Goal: Task Accomplishment & Management: Manage account settings

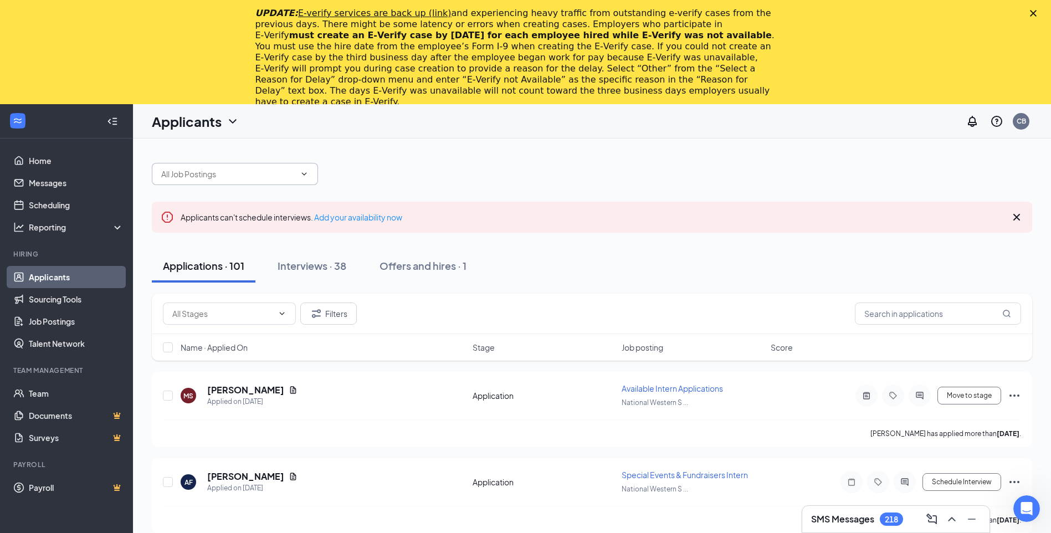
click at [310, 171] on span at bounding box center [235, 174] width 166 height 22
click at [301, 172] on icon "ChevronDown" at bounding box center [304, 174] width 9 height 9
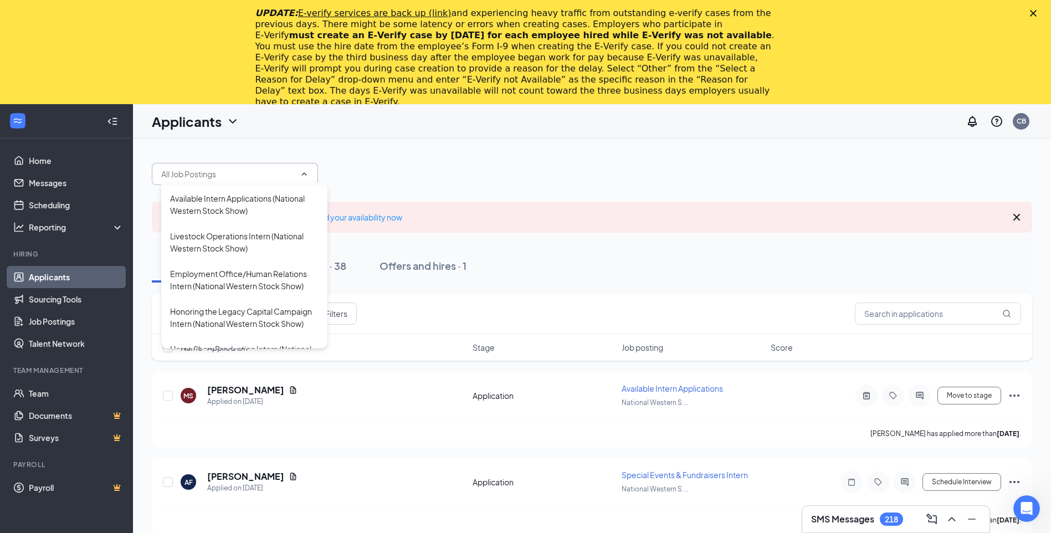
scroll to position [111, 0]
click at [251, 311] on div "Honoring the Legacy Capital Campaign Intern (National Western Stock Show)" at bounding box center [244, 316] width 148 height 24
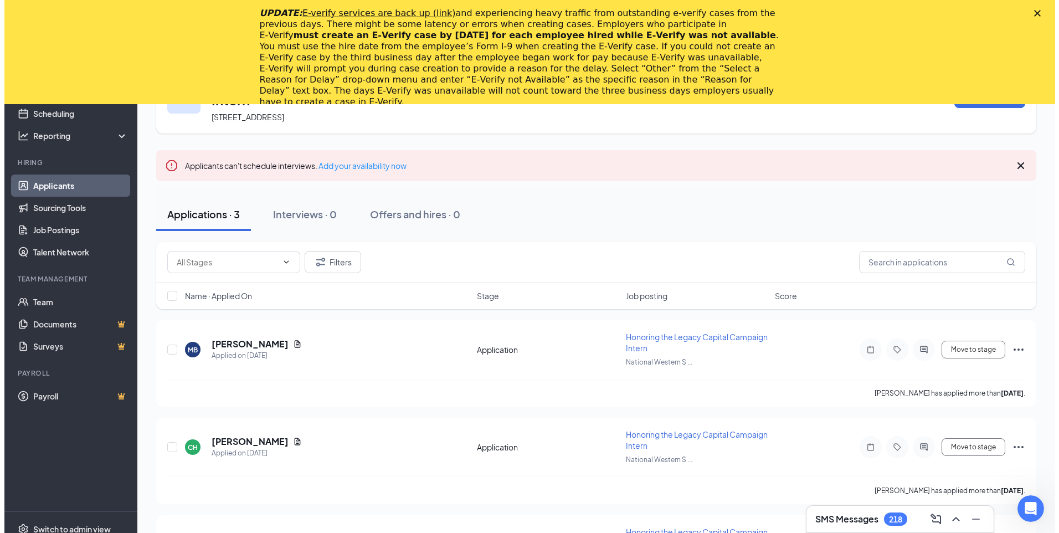
scroll to position [173, 0]
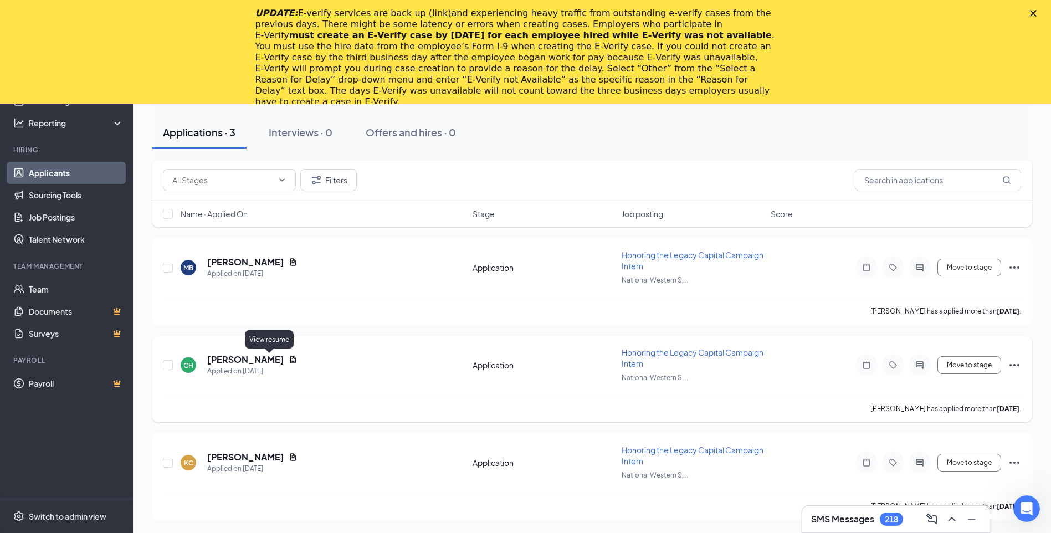
click at [289, 362] on icon "Document" at bounding box center [293, 359] width 9 height 9
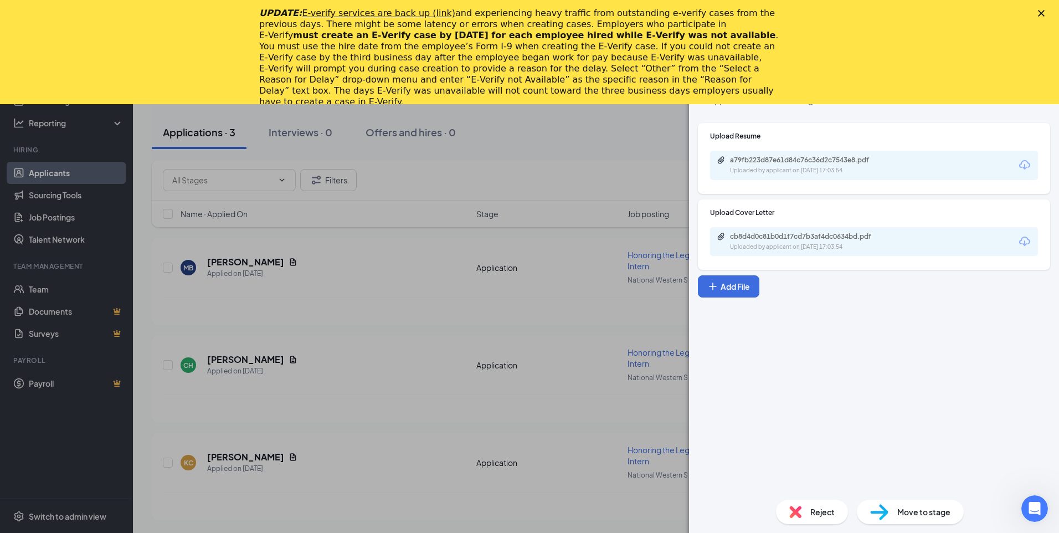
click at [839, 228] on div "cb8d4d0c81b0d1f7cd7b3af4dc0634bd.pdf Uploaded by applicant on [DATE] 17:03:54" at bounding box center [874, 241] width 328 height 29
click at [836, 240] on div "cb8d4d0c81b0d1f7cd7b3af4dc0634bd.pdf" at bounding box center [807, 236] width 155 height 9
click at [578, 318] on div "CH [PERSON_NAME] Honoring the Legacy Capital Campaign Intern at National Wester…" at bounding box center [529, 266] width 1059 height 533
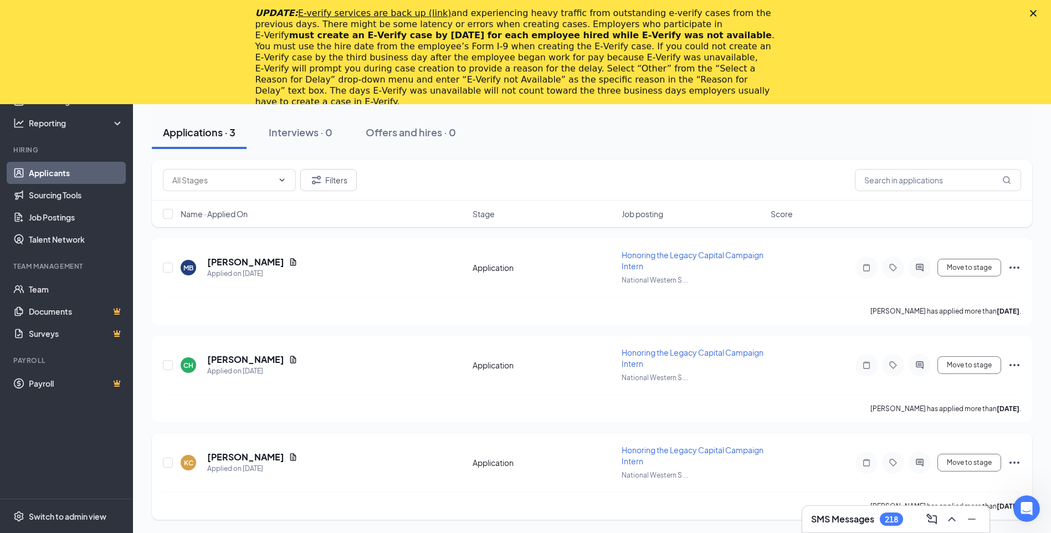
click at [264, 461] on div "[PERSON_NAME]" at bounding box center [252, 457] width 90 height 12
click at [289, 458] on icon "Document" at bounding box center [293, 457] width 9 height 9
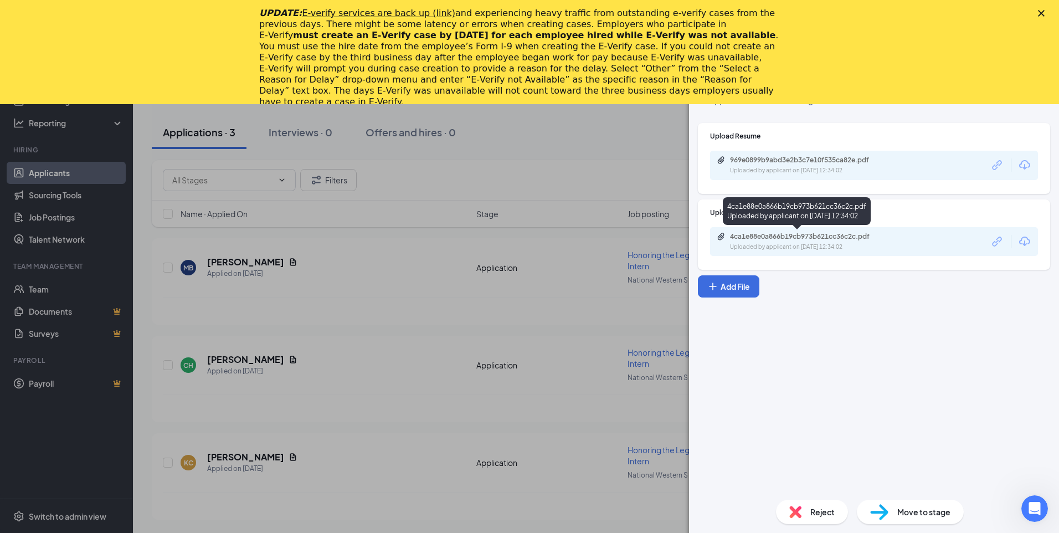
click at [786, 241] on div "4ca1e88e0a866b19cb973b621cc36c2c.pdf Uploaded by applicant on [DATE] 12:34:02" at bounding box center [806, 241] width 179 height 19
click at [305, 255] on div "[PERSON_NAME] [PERSON_NAME] Honoring the Legacy Capital Campaign Intern at Nati…" at bounding box center [529, 266] width 1059 height 533
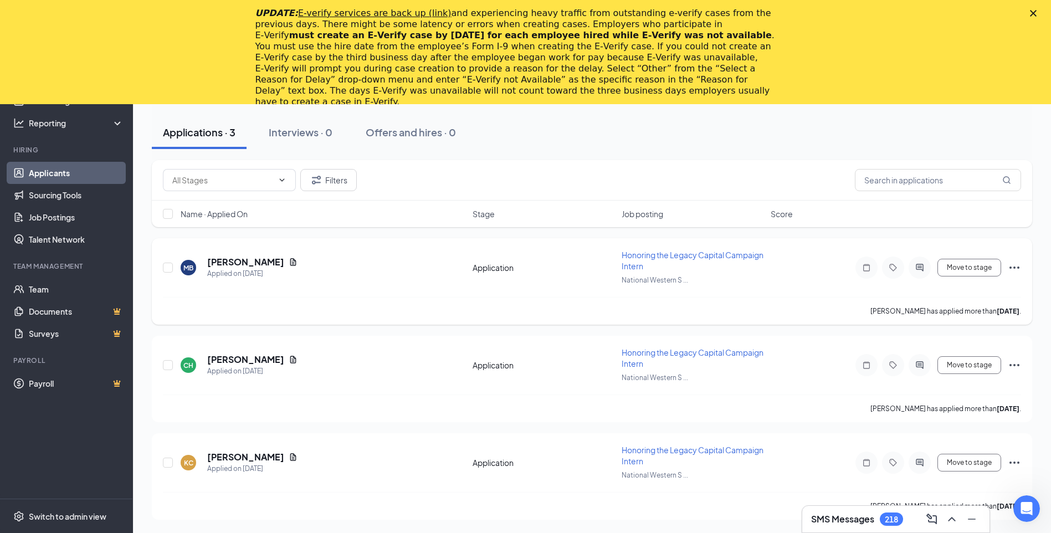
click at [295, 260] on icon "Document" at bounding box center [293, 262] width 9 height 9
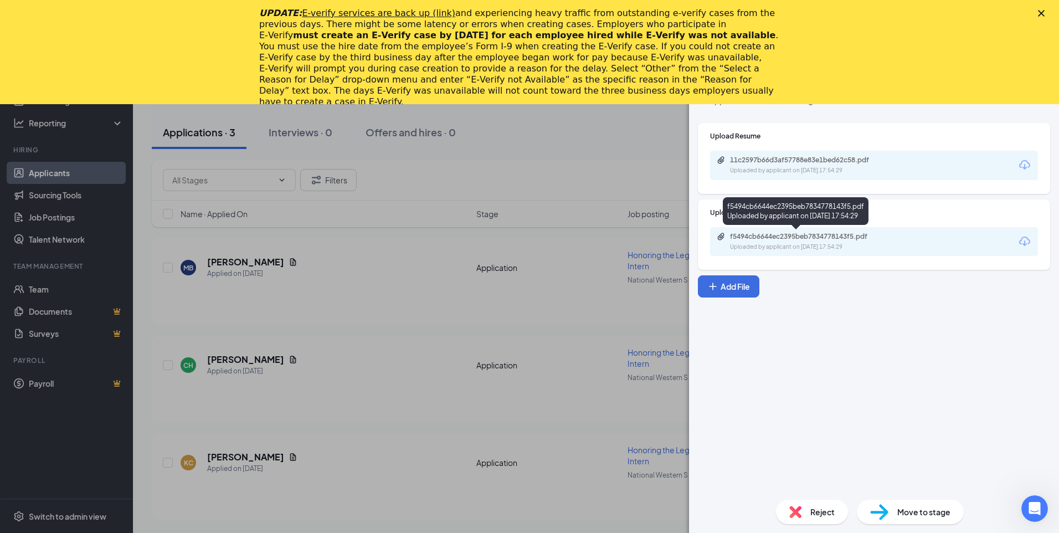
click at [831, 243] on div "Uploaded by applicant on [DATE] 17:54:29" at bounding box center [813, 247] width 166 height 9
click at [1042, 12] on icon "Close" at bounding box center [1041, 13] width 7 height 7
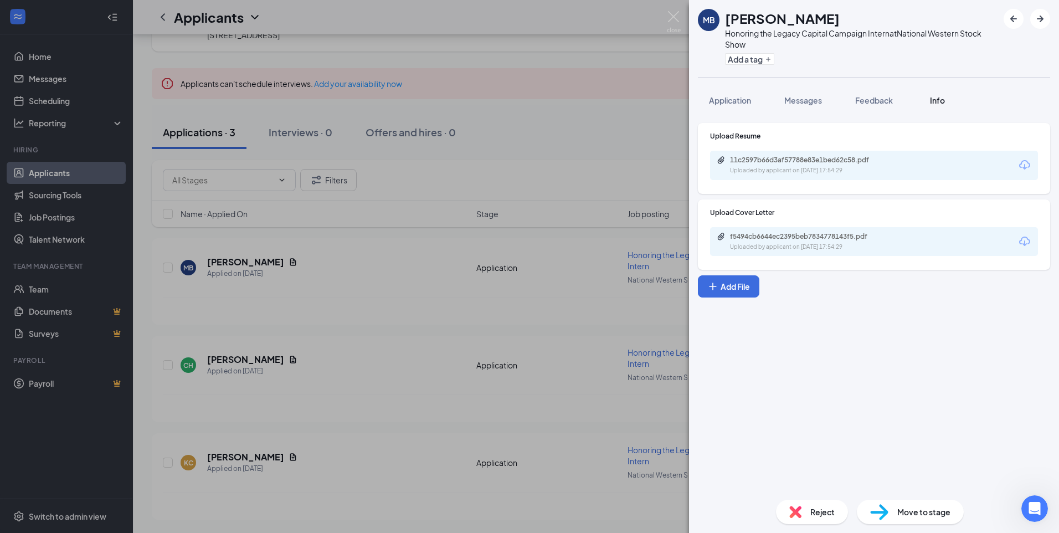
scroll to position [69, 0]
click at [753, 94] on button "Application" at bounding box center [730, 100] width 64 height 28
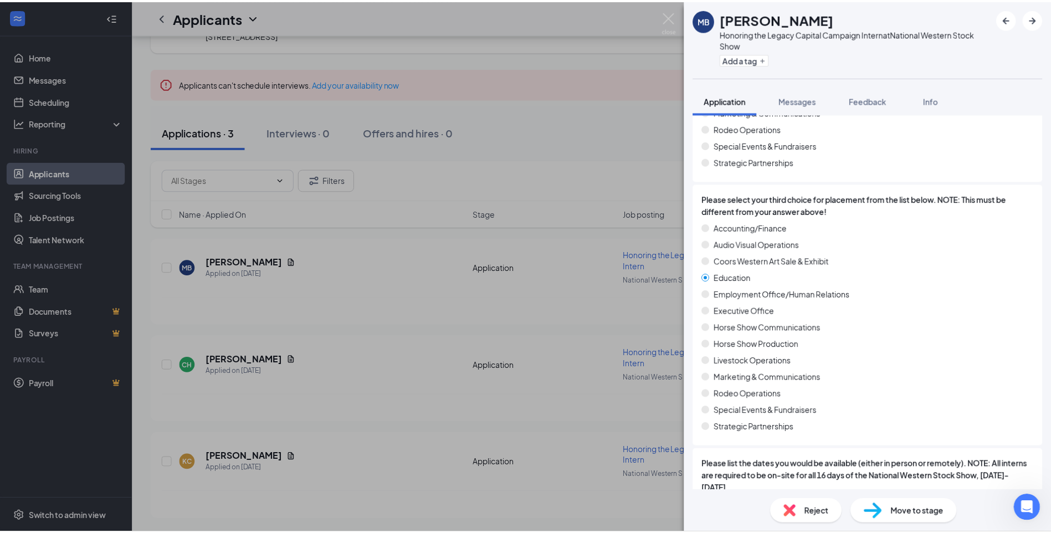
scroll to position [332, 0]
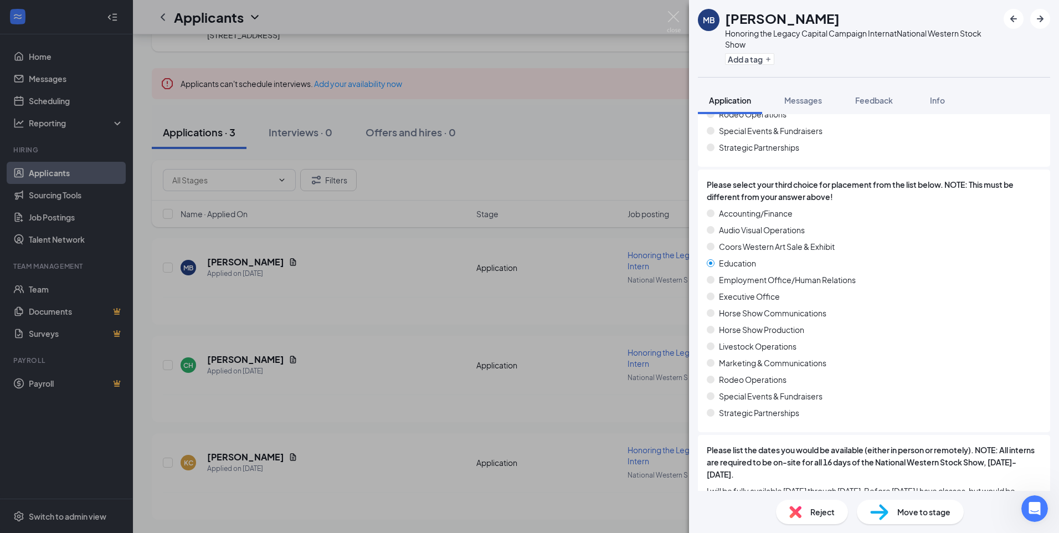
click at [523, 332] on div "MB [PERSON_NAME] Honoring the Legacy Capital Campaign Intern at National Wester…" at bounding box center [529, 266] width 1059 height 533
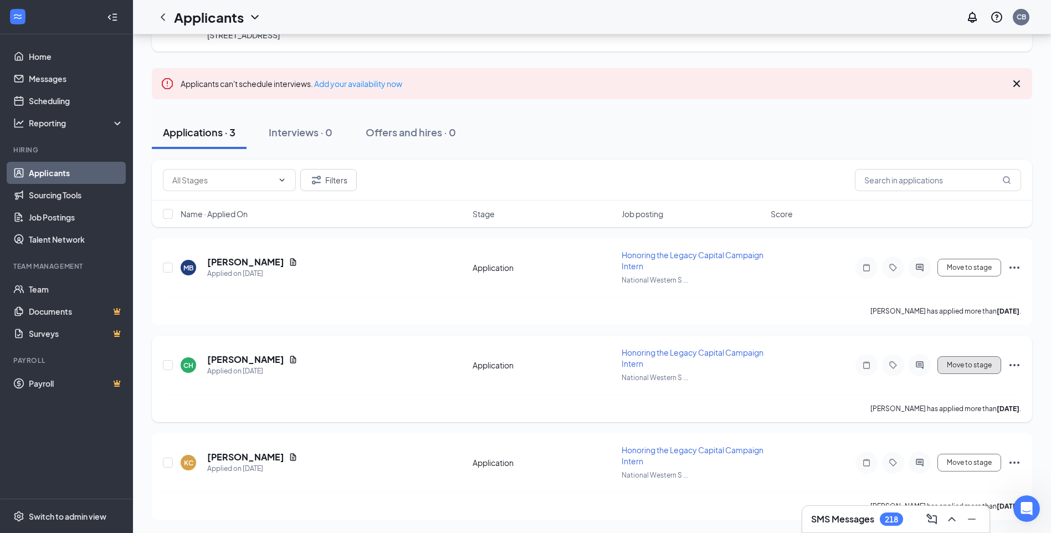
click at [992, 371] on button "Move to stage" at bounding box center [969, 365] width 64 height 18
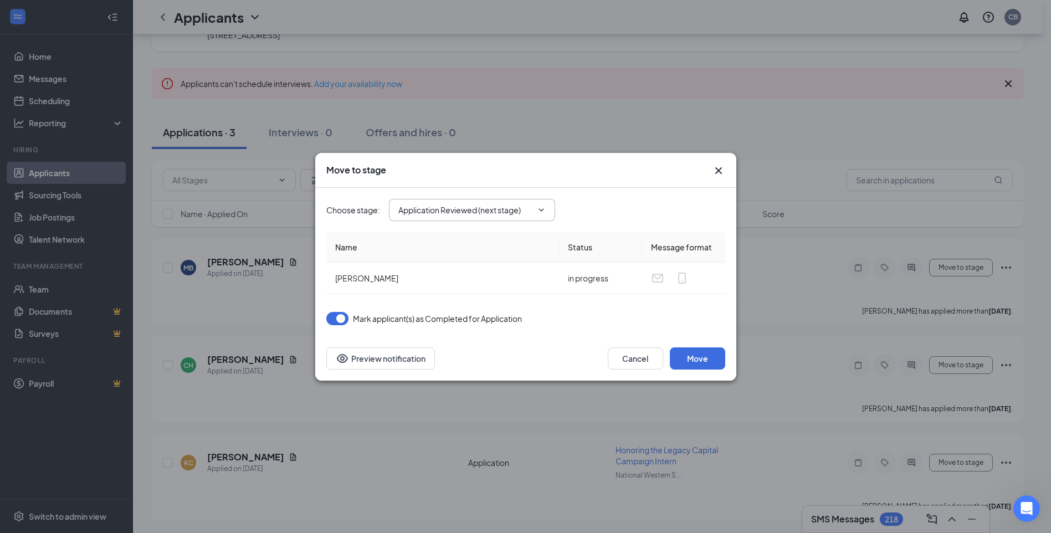
click at [470, 218] on span "Application Reviewed (next stage)" at bounding box center [472, 210] width 166 height 22
click at [540, 211] on icon "ChevronDown" at bounding box center [541, 210] width 9 height 9
click at [608, 327] on div "Choose stage : Application Reviewed (next stage) Application (current stage) Ap…" at bounding box center [525, 262] width 399 height 148
click at [624, 358] on button "Cancel" at bounding box center [635, 358] width 55 height 22
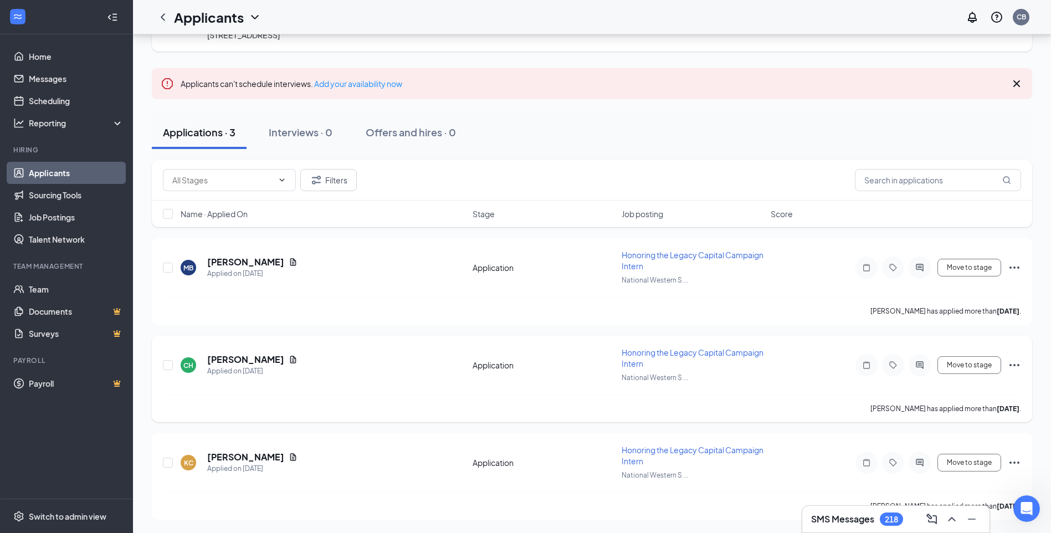
click at [1012, 366] on icon "Ellipses" at bounding box center [1014, 364] width 13 height 13
click at [926, 260] on p "Move to another position" at bounding box center [964, 257] width 95 height 11
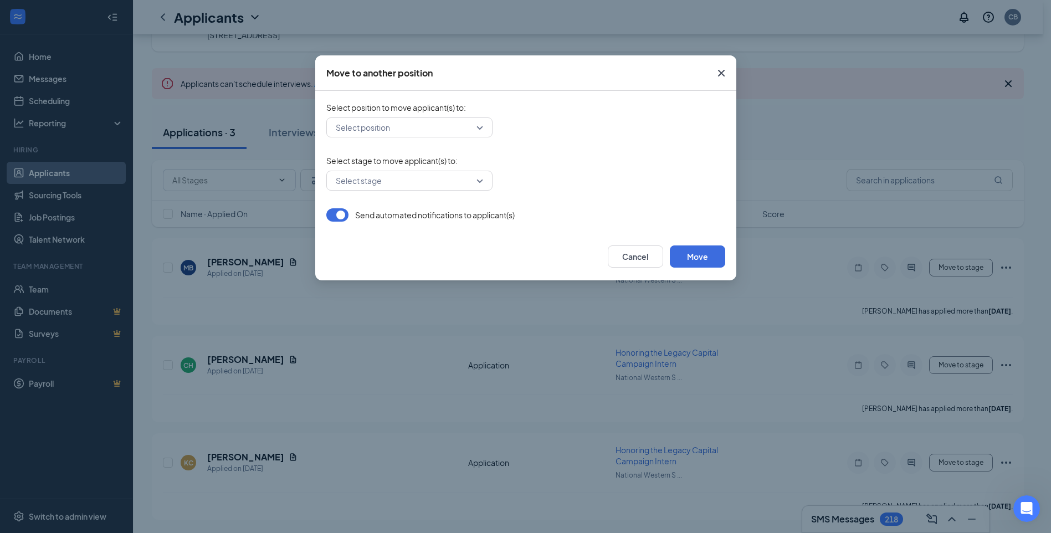
click at [399, 135] on input "search" at bounding box center [405, 127] width 145 height 19
click at [554, 131] on div "Select position 314373 314382 Accounting & Finance Intern (National Western Sto…" at bounding box center [525, 127] width 399 height 20
click at [643, 254] on button "Cancel" at bounding box center [635, 256] width 55 height 22
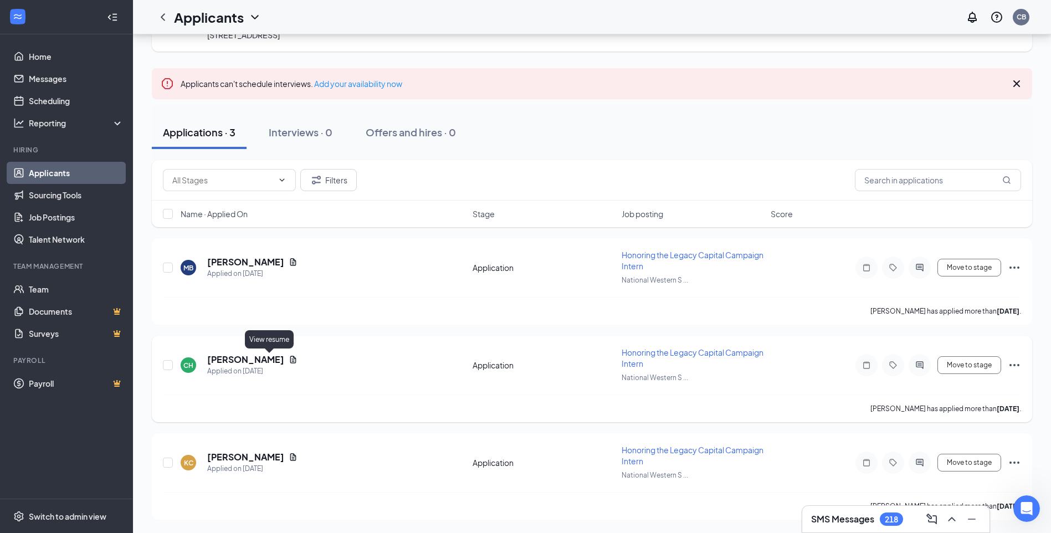
click at [289, 358] on icon "Document" at bounding box center [293, 359] width 9 height 9
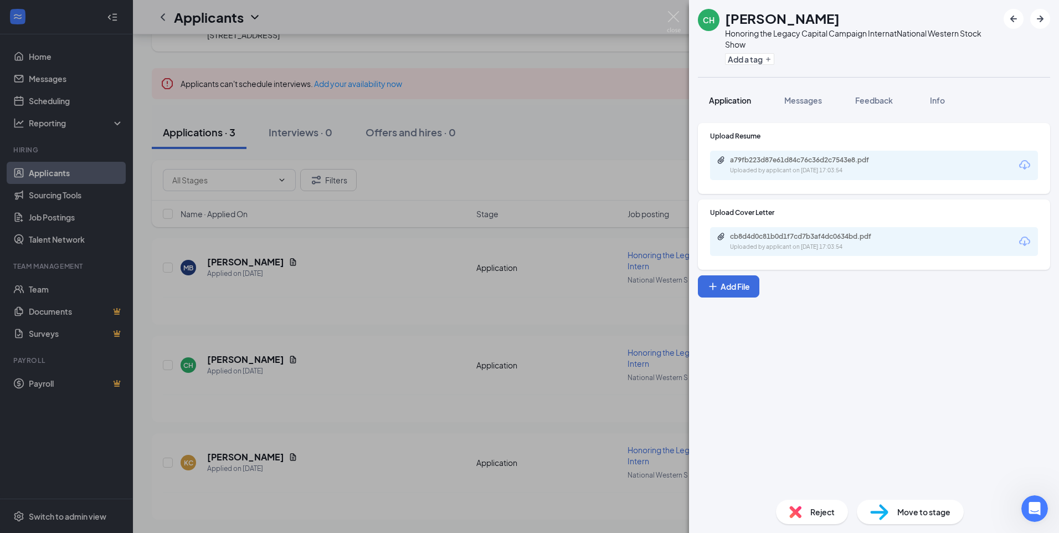
click at [741, 99] on span "Application" at bounding box center [730, 100] width 42 height 10
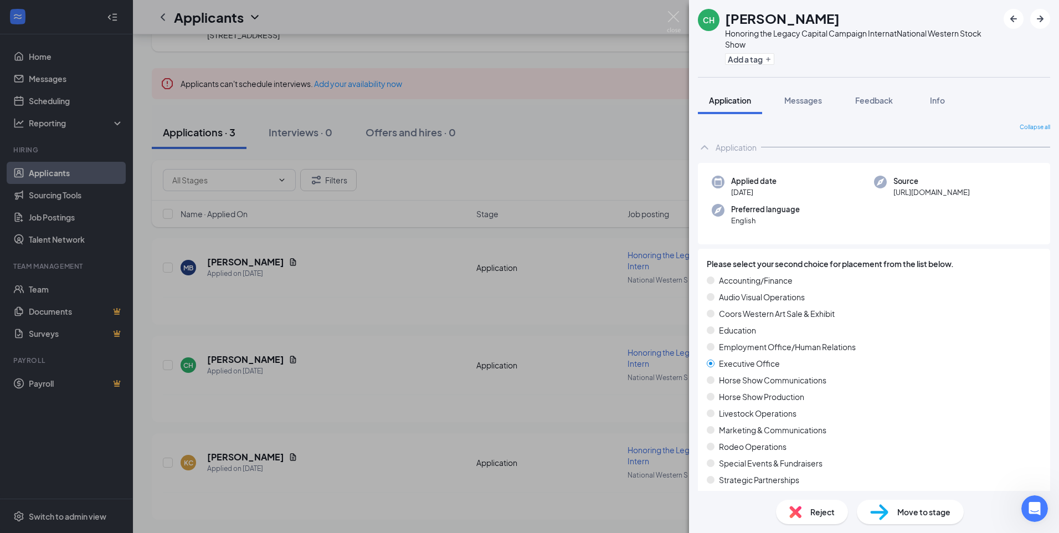
click at [423, 330] on div "CH [PERSON_NAME] Honoring the Legacy Capital Campaign Intern at National Wester…" at bounding box center [529, 266] width 1059 height 533
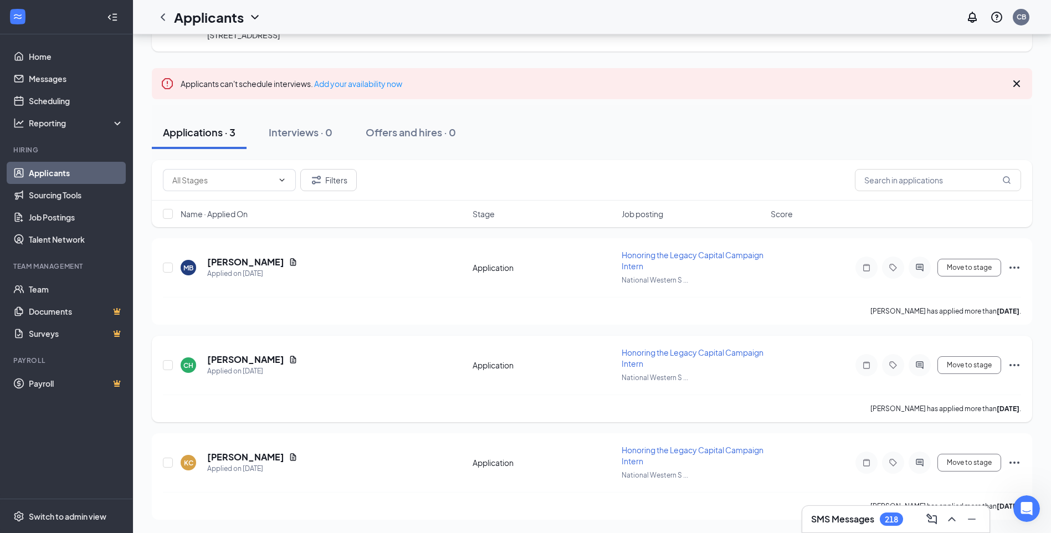
click at [1008, 360] on icon "Ellipses" at bounding box center [1014, 364] width 13 height 13
click at [953, 256] on p "Move to another position" at bounding box center [964, 257] width 95 height 11
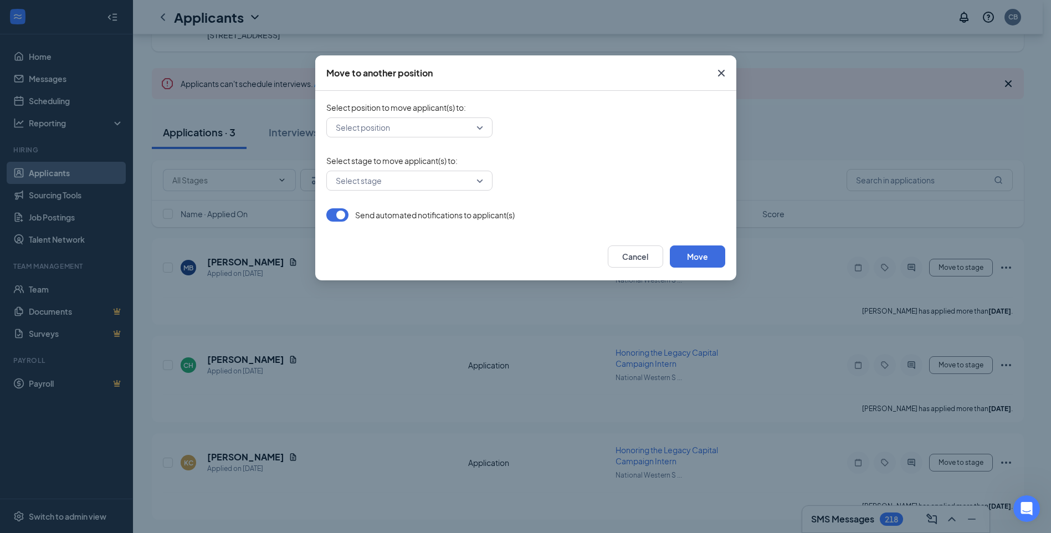
click at [408, 121] on input "search" at bounding box center [405, 127] width 145 height 19
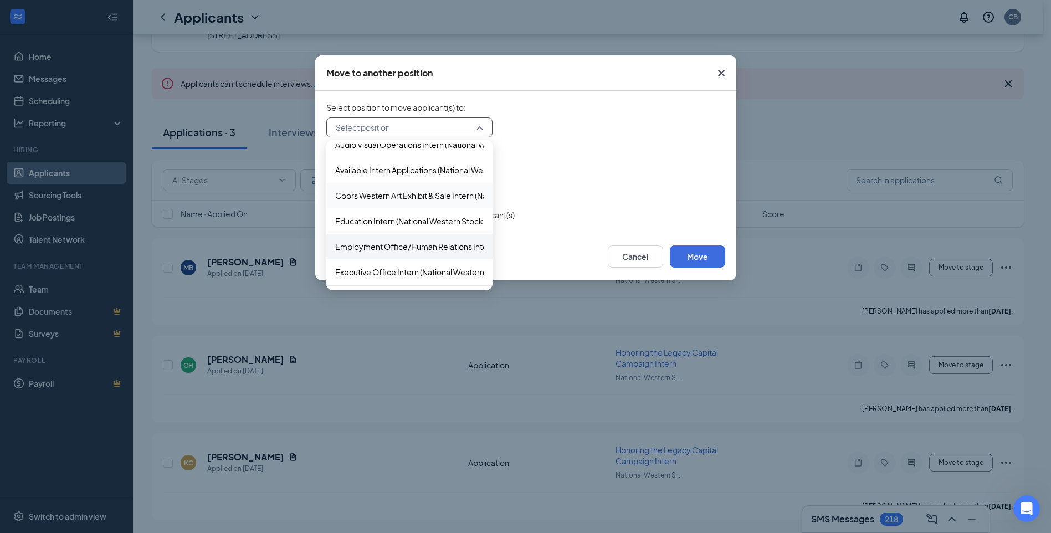
scroll to position [55, 0]
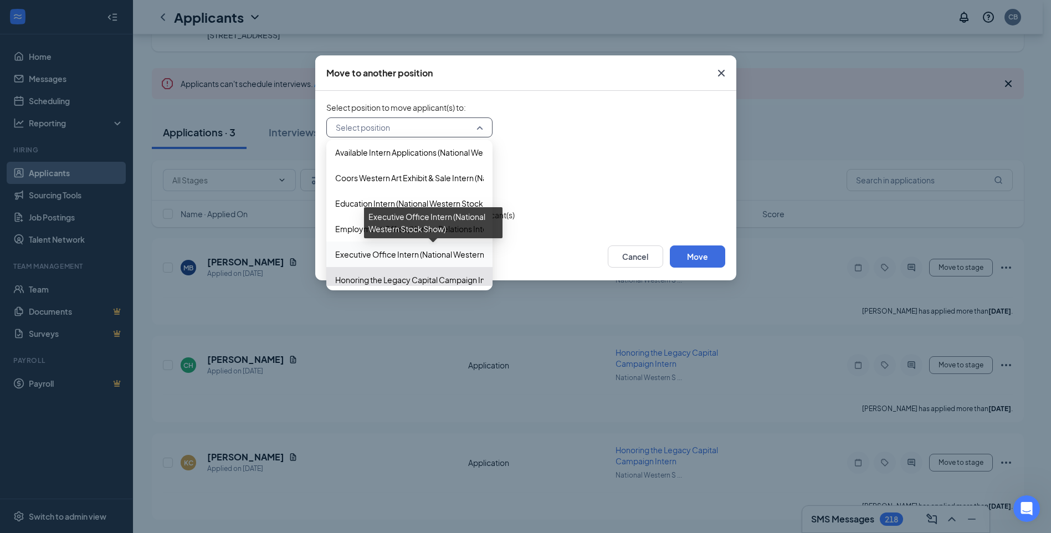
click at [395, 255] on span "Executive Office Intern (National Western Stock Show)" at bounding box center [433, 254] width 196 height 12
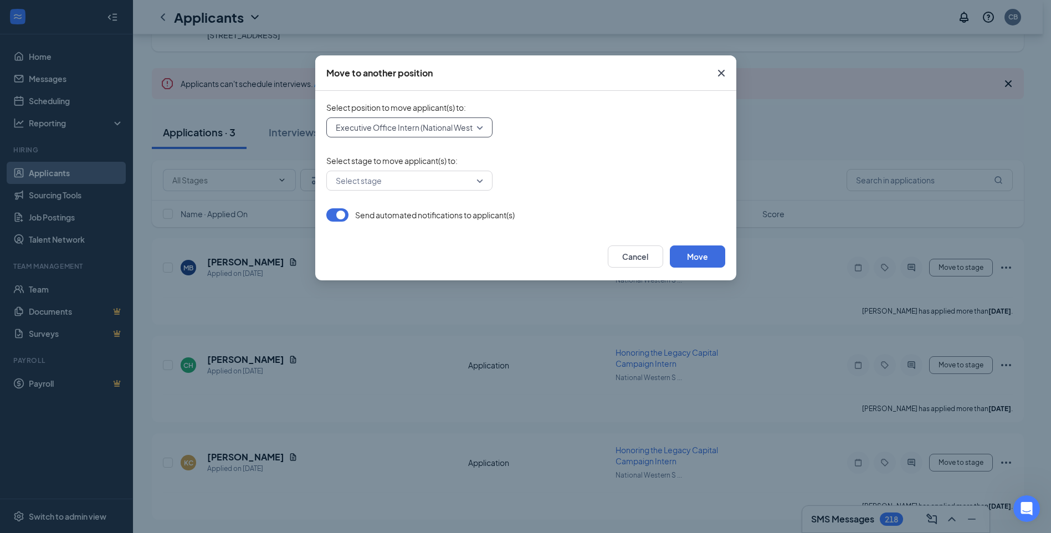
click at [443, 181] on input "search" at bounding box center [405, 180] width 145 height 19
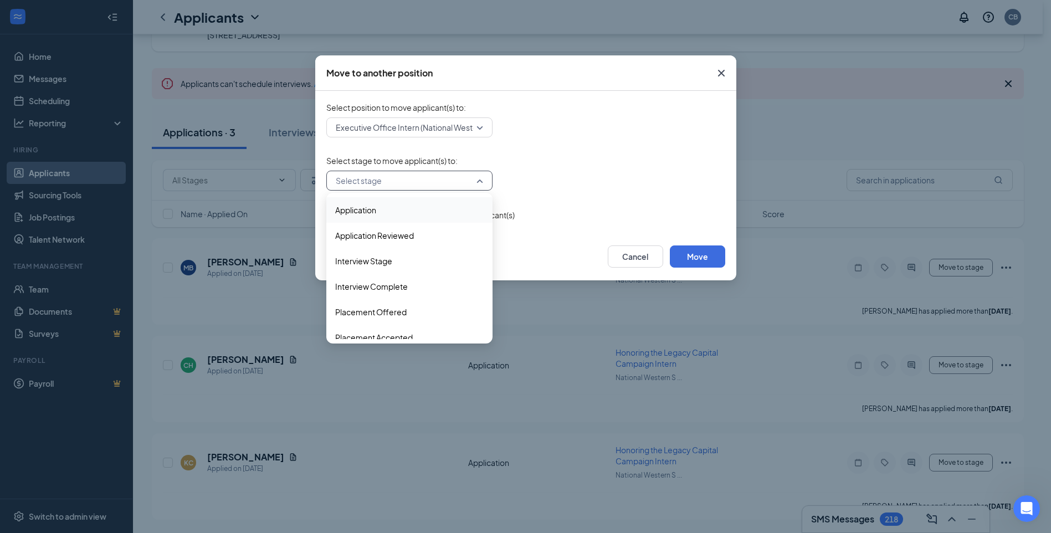
click at [556, 173] on div "Select stage 3301978 3327836 Application Application Reviewed Interview Stage I…" at bounding box center [525, 181] width 399 height 20
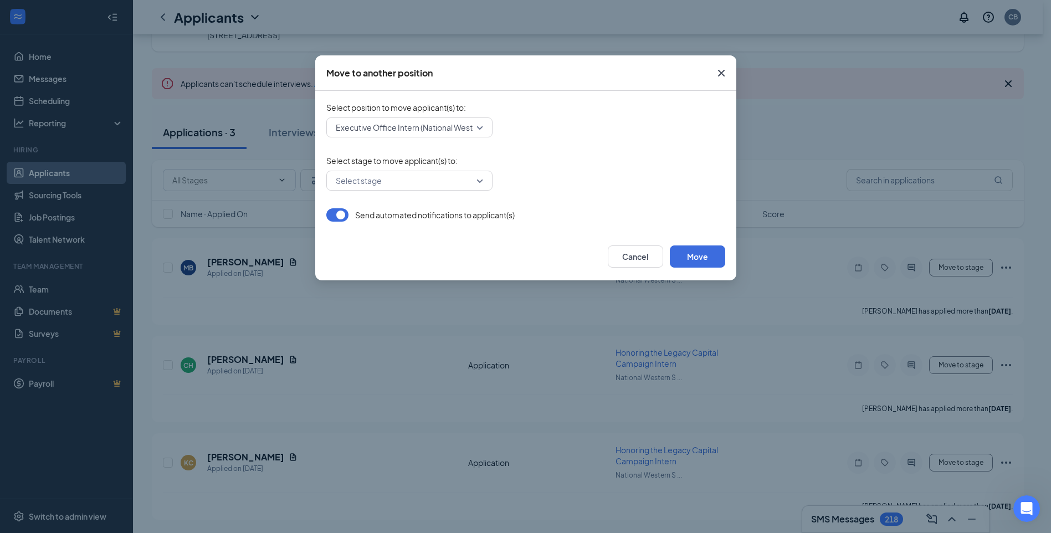
click at [340, 215] on button "button" at bounding box center [337, 214] width 22 height 13
click at [712, 261] on button "Move" at bounding box center [697, 256] width 55 height 22
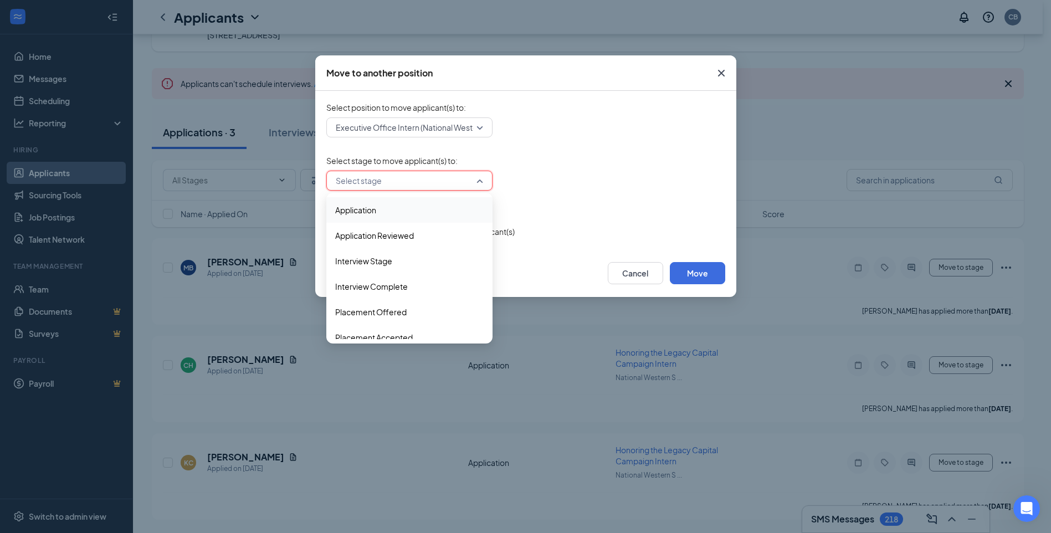
click at [354, 184] on input "search" at bounding box center [405, 180] width 145 height 19
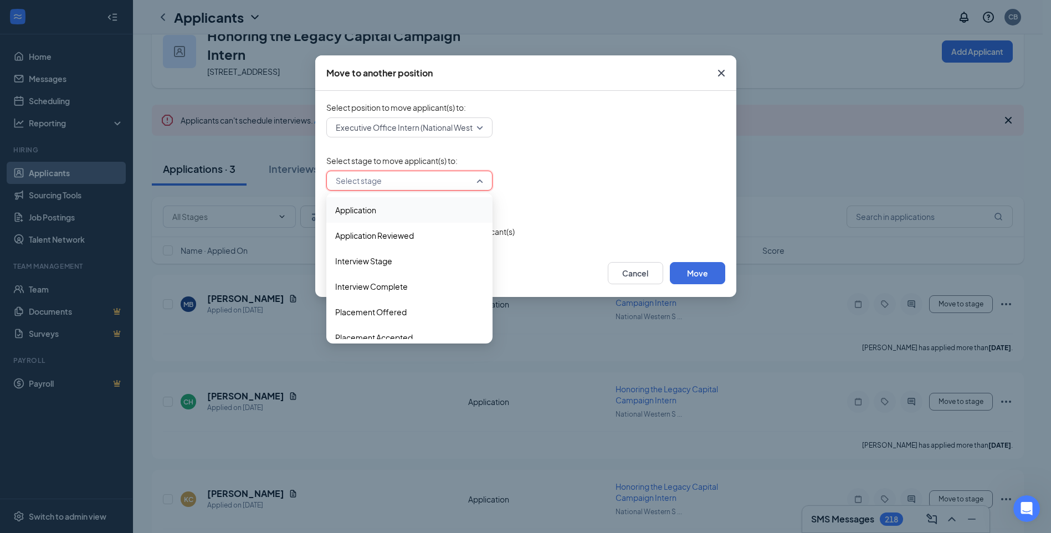
scroll to position [14, 0]
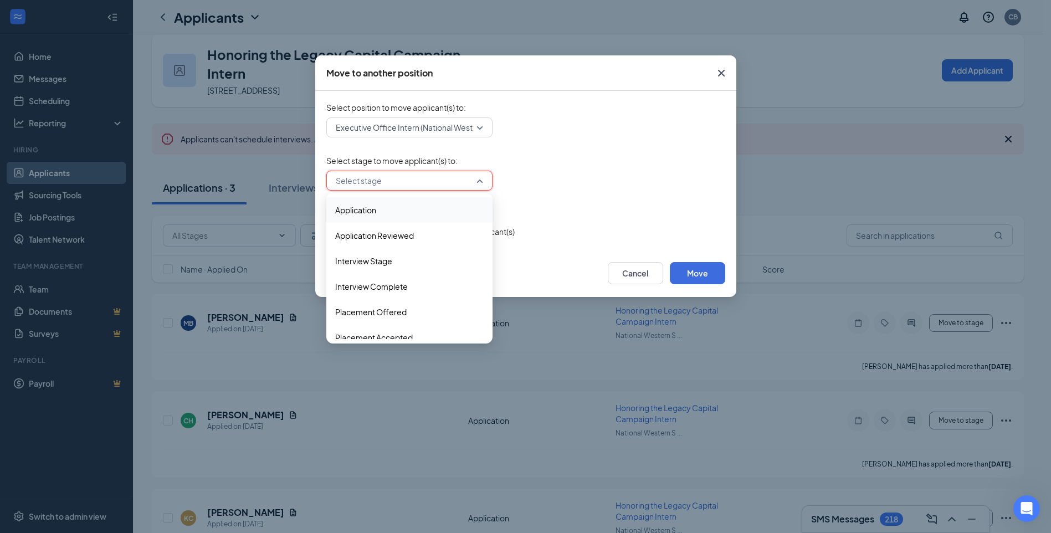
click at [381, 211] on span "Application" at bounding box center [409, 210] width 148 height 12
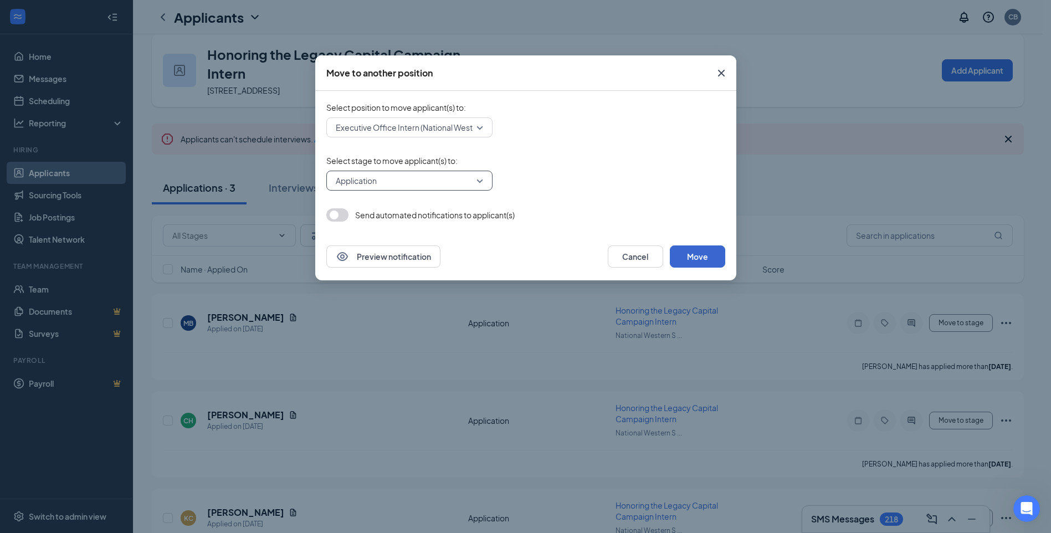
click at [711, 259] on button "Move" at bounding box center [697, 256] width 55 height 22
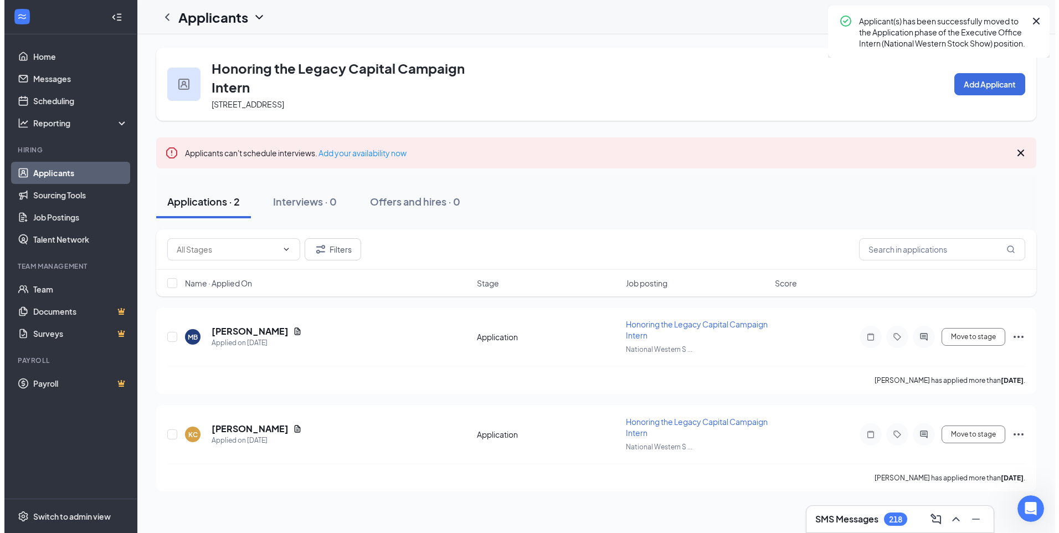
scroll to position [0, 0]
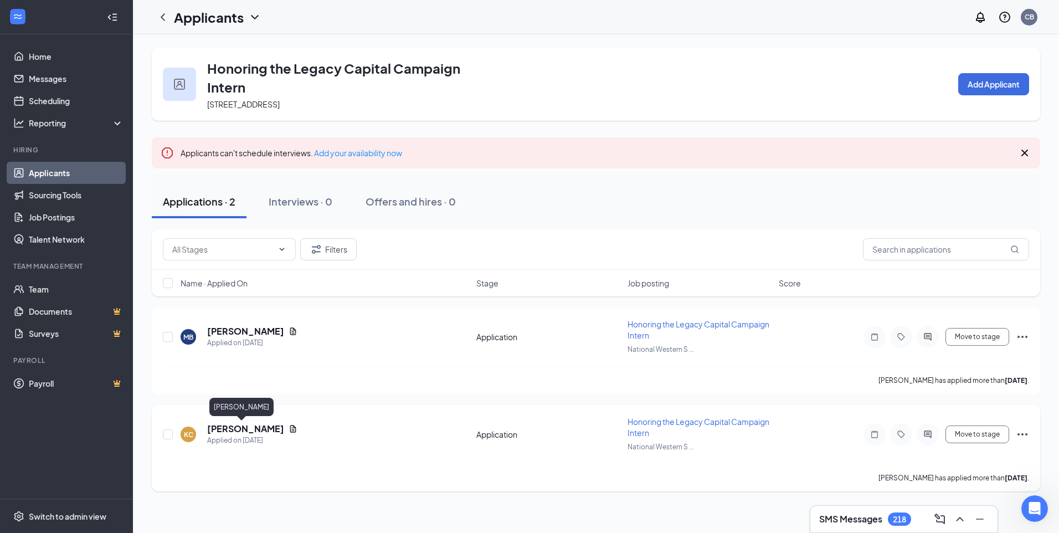
click at [245, 429] on h5 "[PERSON_NAME]" at bounding box center [245, 429] width 77 height 12
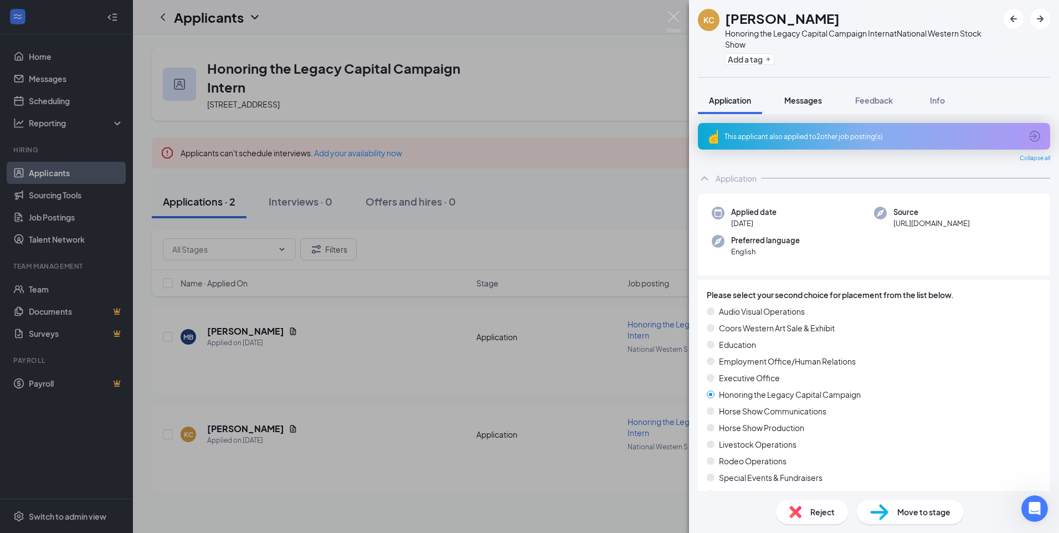
click at [786, 98] on span "Messages" at bounding box center [803, 100] width 38 height 10
